Goal: Ask a question

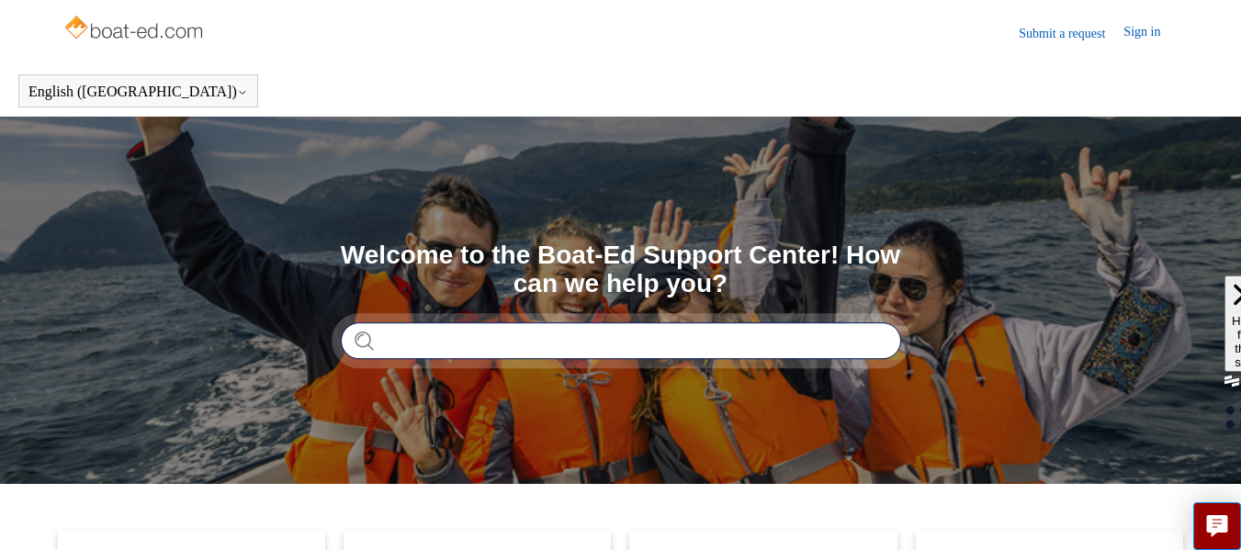
click at [782, 351] on input "Search" at bounding box center [621, 340] width 560 height 37
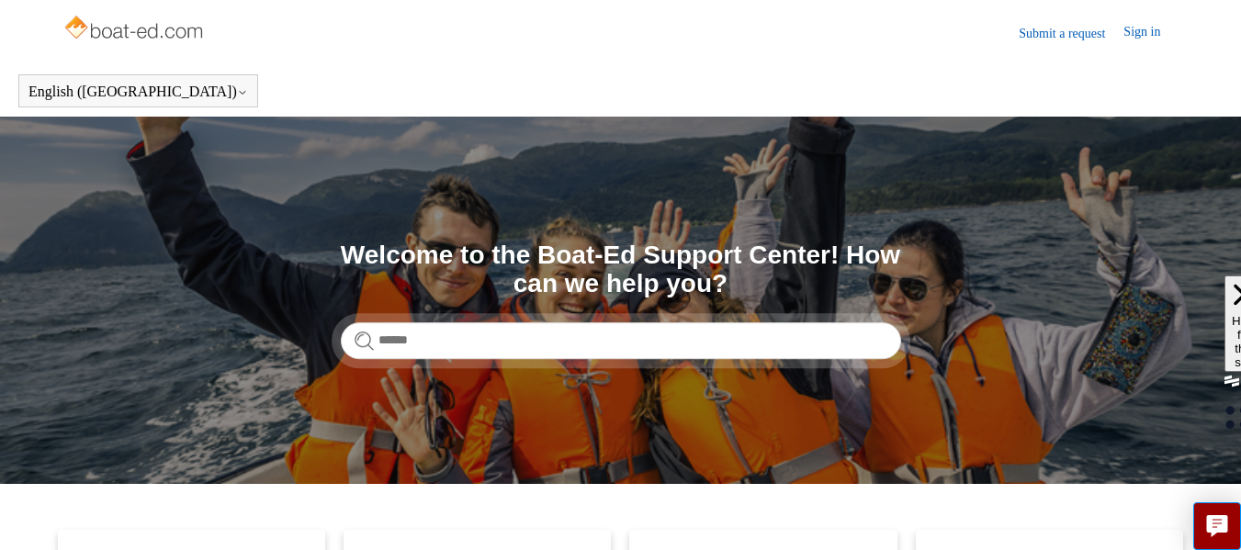
click at [1045, 31] on link "Submit a request" at bounding box center [1071, 33] width 105 height 19
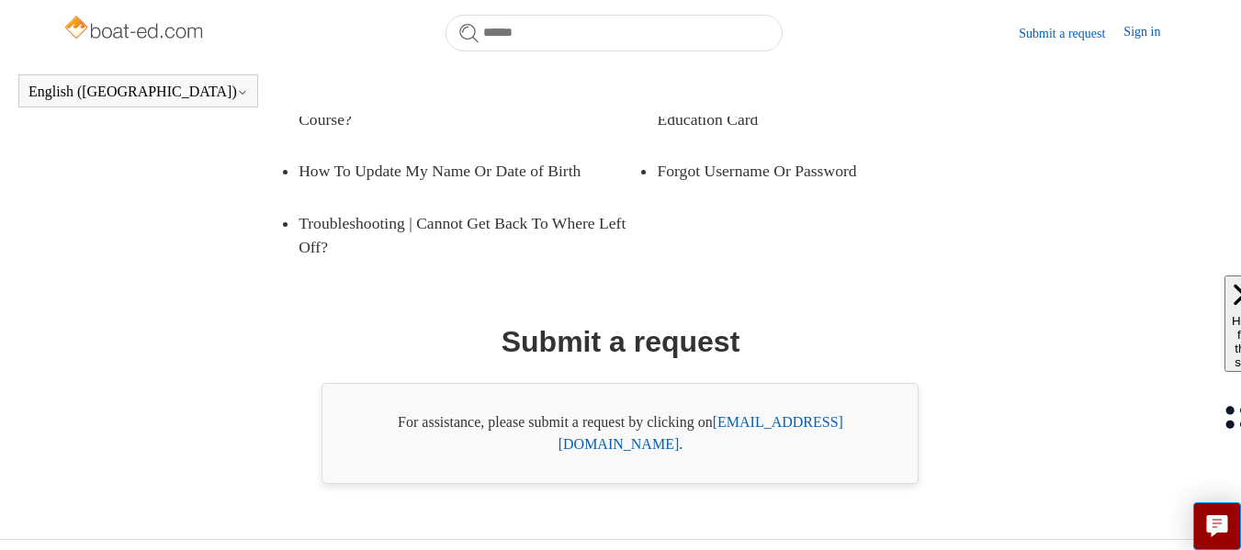
scroll to position [389, 0]
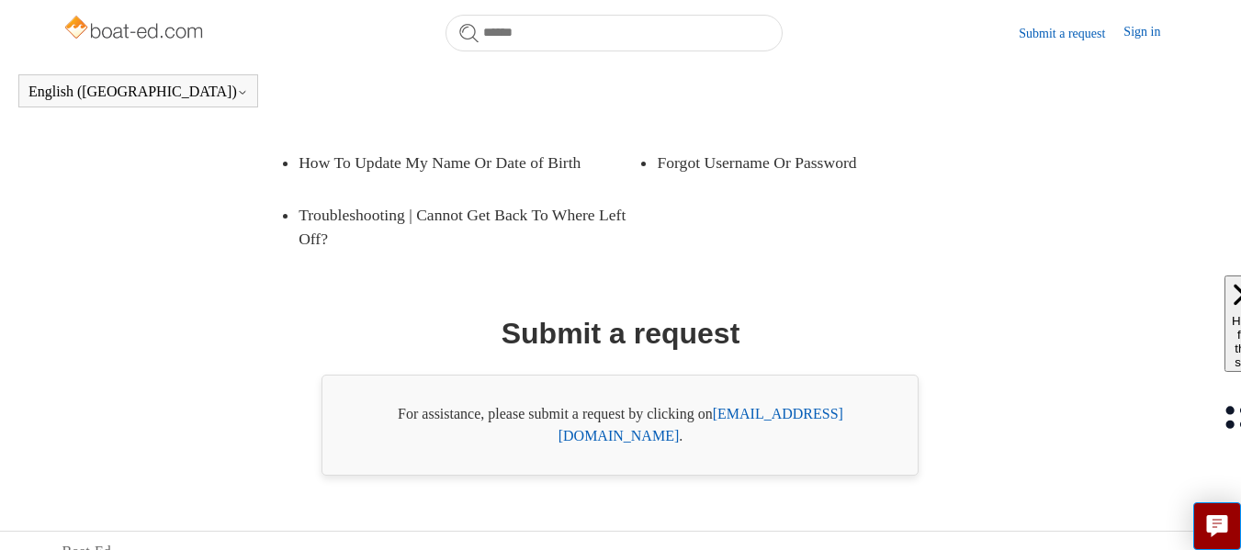
click at [796, 414] on link "[EMAIL_ADDRESS][DOMAIN_NAME]" at bounding box center [701, 425] width 285 height 38
drag, startPoint x: 866, startPoint y: 415, endPoint x: 719, endPoint y: 409, distance: 147.1
click at [719, 409] on div "For assistance, please submit a request by clicking on [EMAIL_ADDRESS][DOMAIN_N…" at bounding box center [620, 425] width 597 height 101
copy link "[EMAIL_ADDRESS][DOMAIN_NAME]"
